Goal: Task Accomplishment & Management: Manage account settings

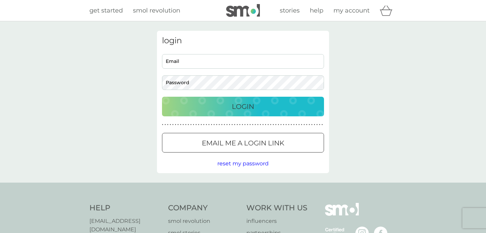
type input "[EMAIL_ADDRESS][DOMAIN_NAME]"
click at [201, 107] on div "Login" at bounding box center [243, 106] width 149 height 11
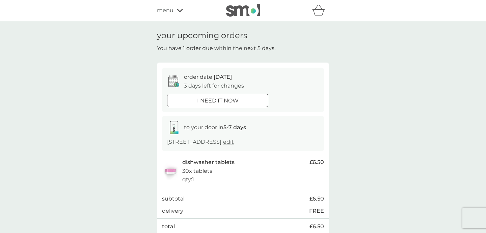
click at [204, 100] on p "i need it now" at bounding box center [218, 100] width 42 height 9
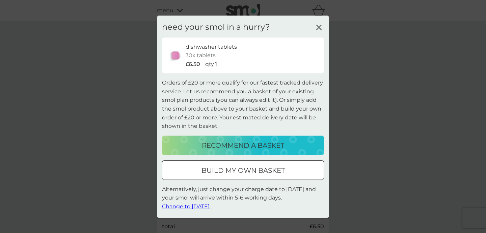
click at [321, 26] on icon at bounding box center [319, 27] width 10 height 10
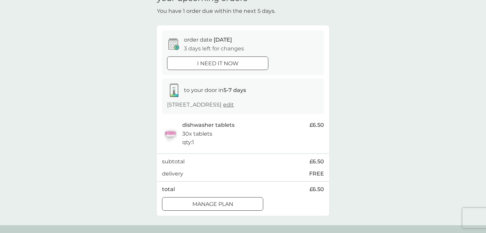
scroll to position [27, 0]
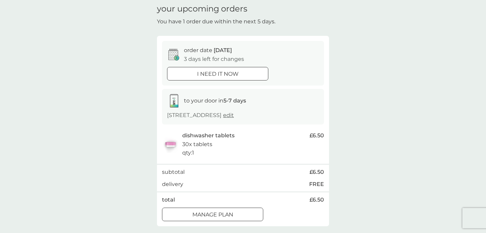
click at [232, 214] on p "Manage plan" at bounding box center [212, 214] width 41 height 9
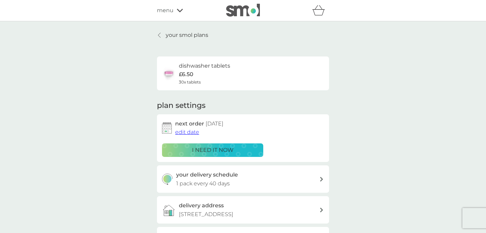
click at [194, 131] on span "edit date" at bounding box center [187, 132] width 24 height 6
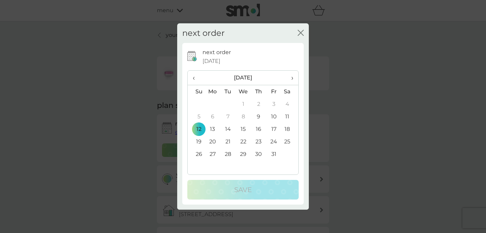
click at [292, 79] on span "›" at bounding box center [290, 78] width 7 height 14
click at [198, 111] on td "2" at bounding box center [196, 116] width 17 height 12
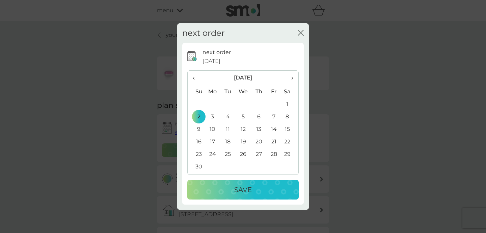
click at [235, 188] on p "Save" at bounding box center [243, 189] width 18 height 11
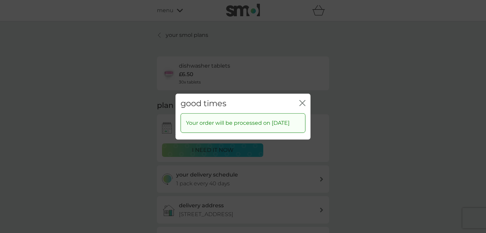
click at [303, 94] on div "good times close" at bounding box center [243, 103] width 135 height 20
